Goal: Task Accomplishment & Management: Complete application form

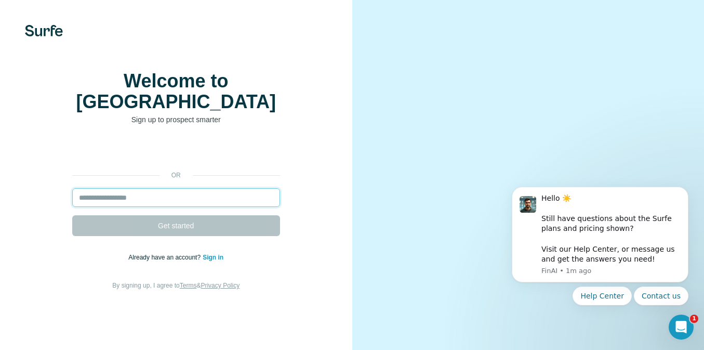
click at [144, 193] on input "email" at bounding box center [176, 197] width 208 height 19
type input "**********"
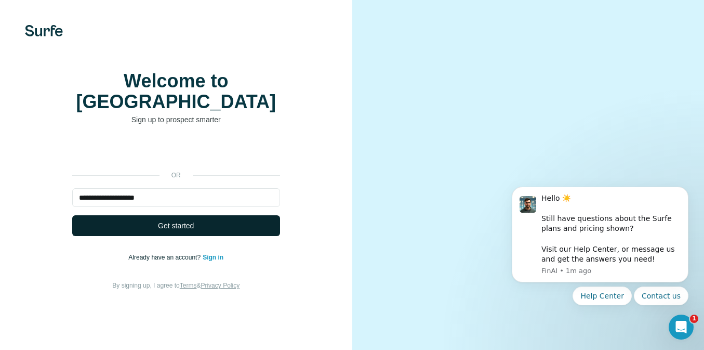
click at [145, 221] on button "Get started" at bounding box center [176, 225] width 208 height 21
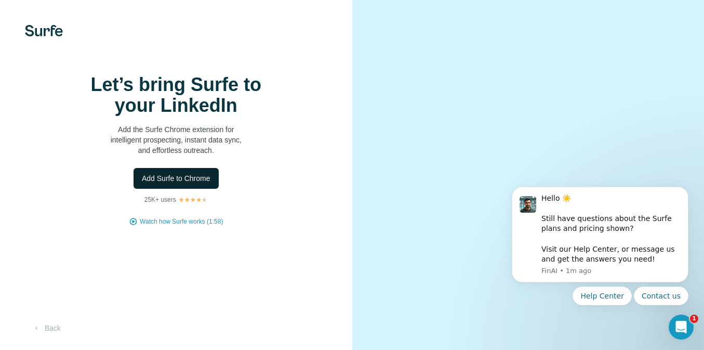
click at [194, 183] on span "Add Surfe to Chrome" at bounding box center [176, 178] width 69 height 10
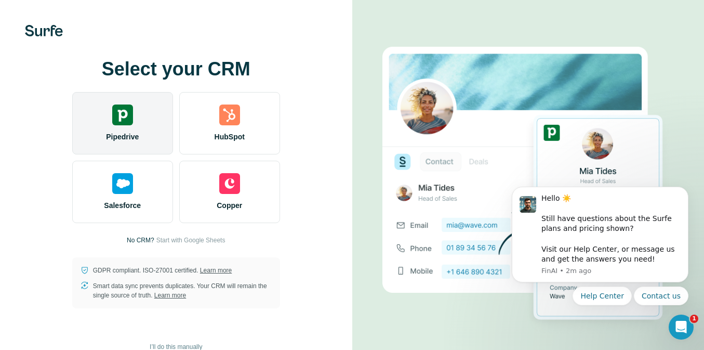
click at [123, 110] on img at bounding box center [122, 114] width 21 height 21
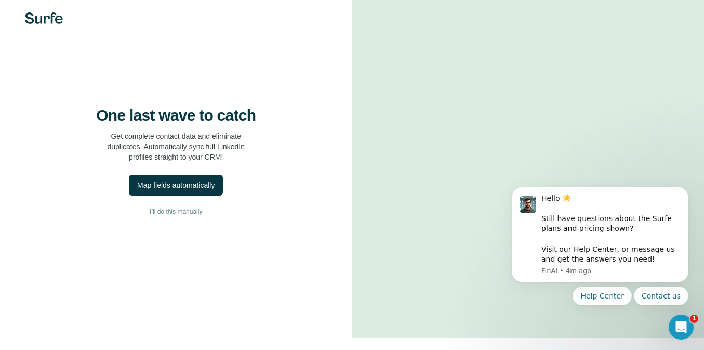
scroll to position [13, 0]
click at [207, 190] on div "Map fields automatically" at bounding box center [175, 184] width 77 height 10
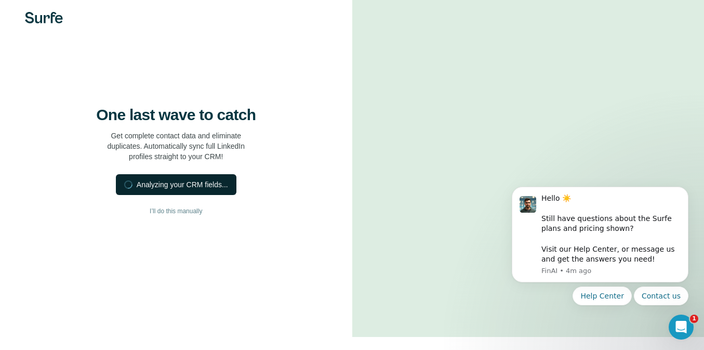
scroll to position [0, 0]
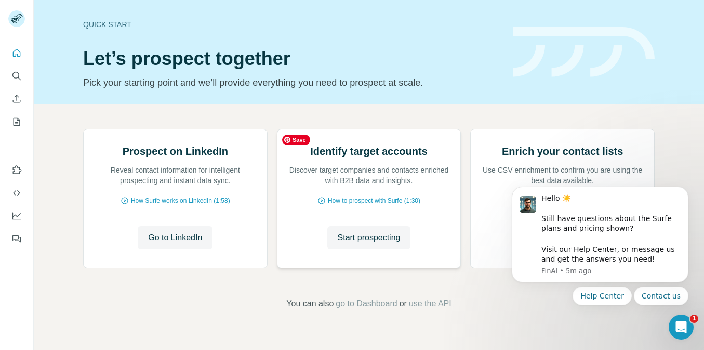
scroll to position [87, 0]
click at [19, 52] on icon "Quick start" at bounding box center [16, 53] width 10 height 10
click at [10, 53] on button "Quick start" at bounding box center [16, 53] width 17 height 19
click at [680, 189] on button "Dismiss notification" at bounding box center [685, 190] width 14 height 14
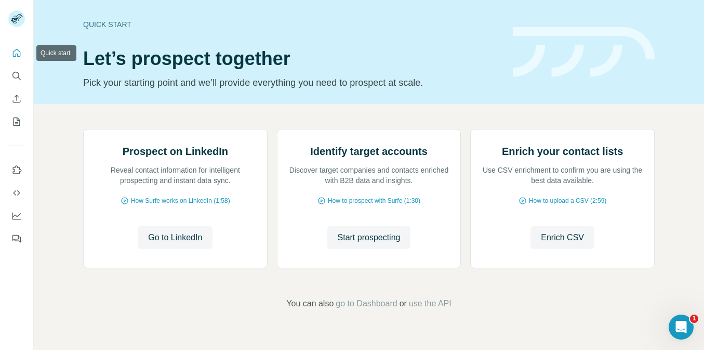
click at [12, 55] on icon "Quick start" at bounding box center [16, 53] width 10 height 10
